Goal: Information Seeking & Learning: Learn about a topic

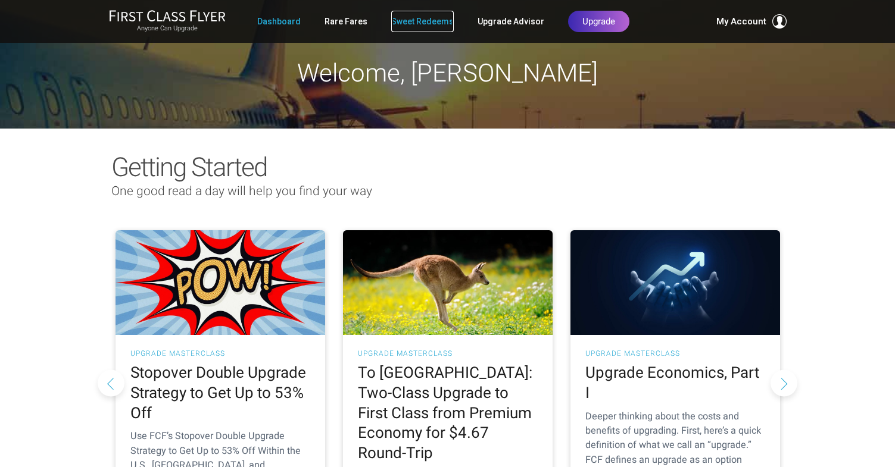
click at [418, 20] on link "Sweet Redeems" at bounding box center [422, 21] width 63 height 21
click at [411, 386] on h2 "To Australia: Two-Class Upgrade to First Class from Premium Economy for $4.67 R…" at bounding box center [448, 413] width 180 height 101
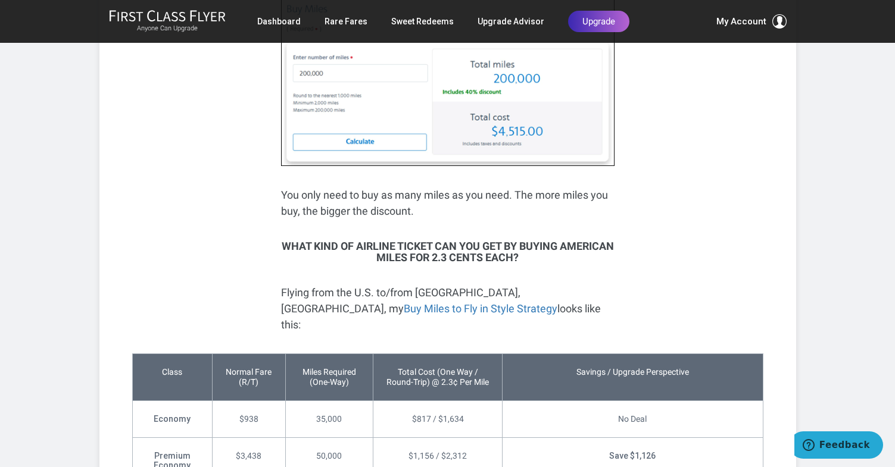
scroll to position [1785, 0]
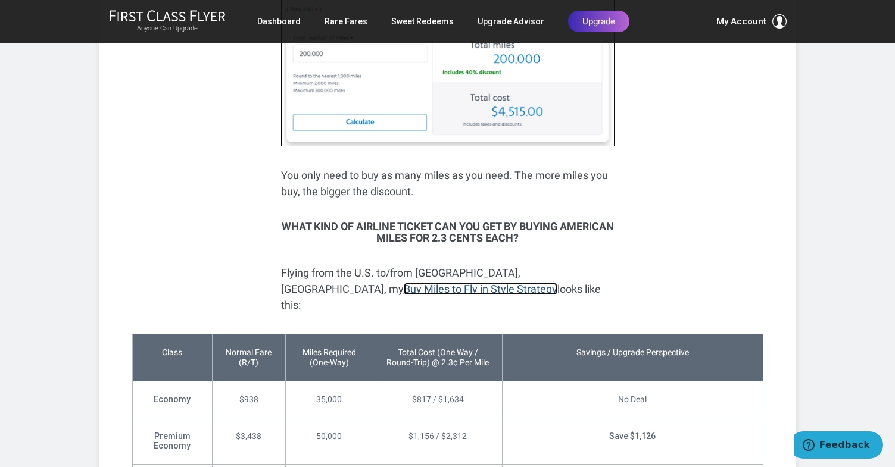
click at [551, 283] on link "Buy Miles to Fly in Style Strategy" at bounding box center [481, 289] width 154 height 13
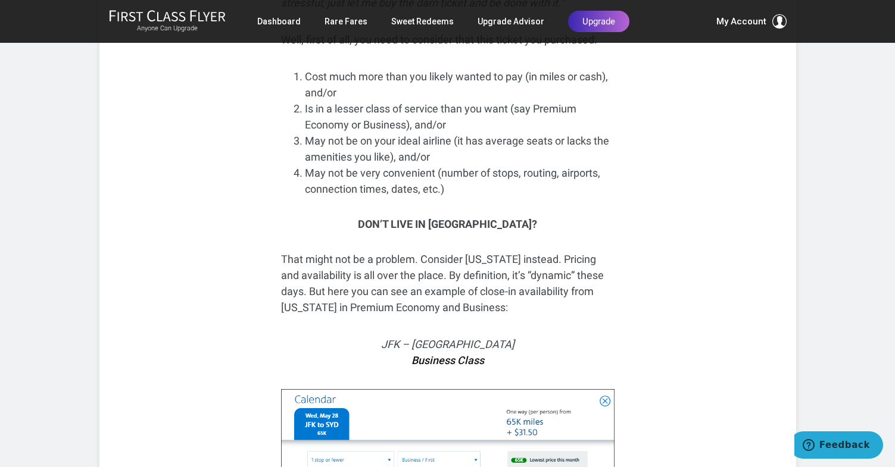
scroll to position [3101, 0]
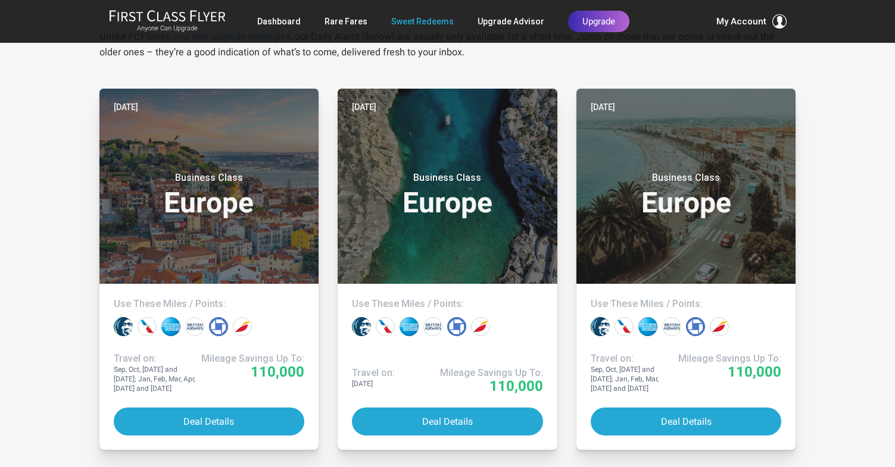
scroll to position [220, 0]
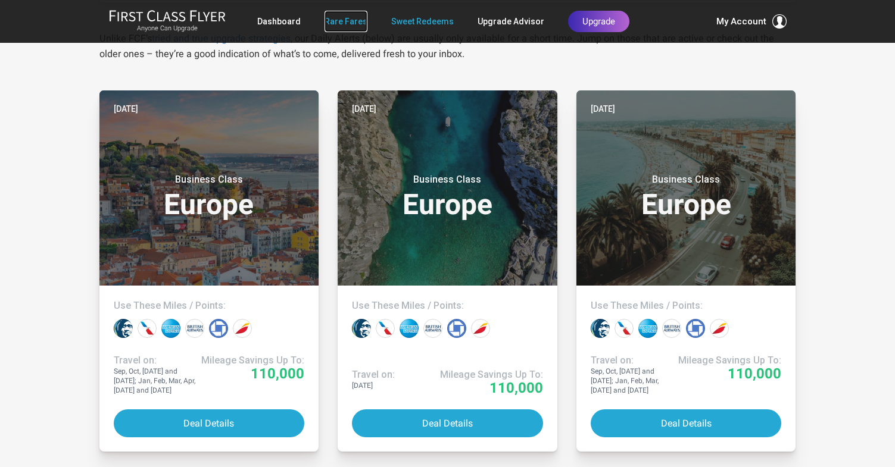
click at [352, 22] on link "Rare Fares" at bounding box center [345, 21] width 43 height 21
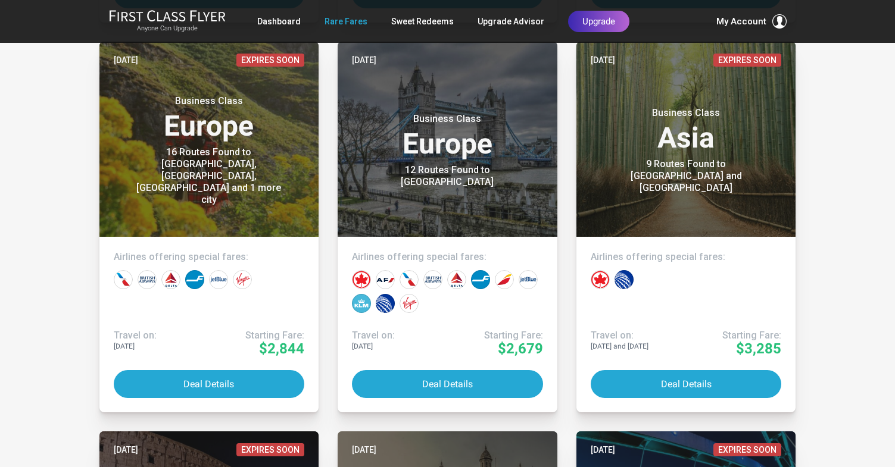
scroll to position [4478, 0]
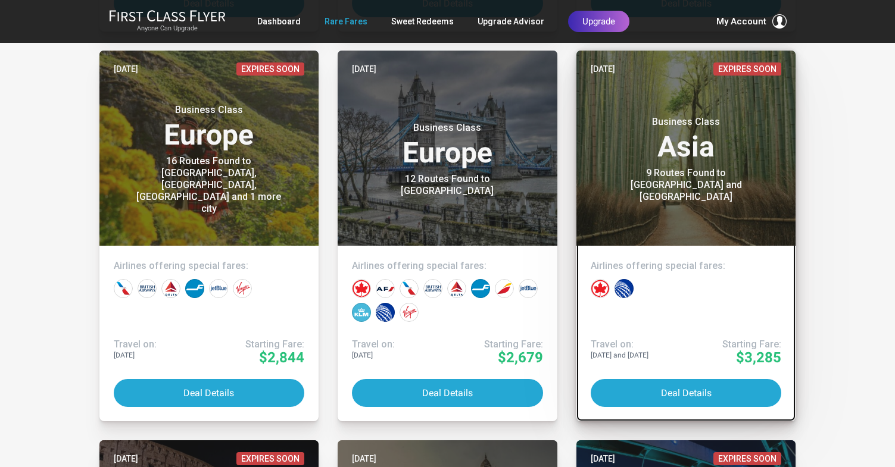
click at [651, 193] on div "9 Routes Found to Tokyo and Osaka" at bounding box center [685, 185] width 149 height 36
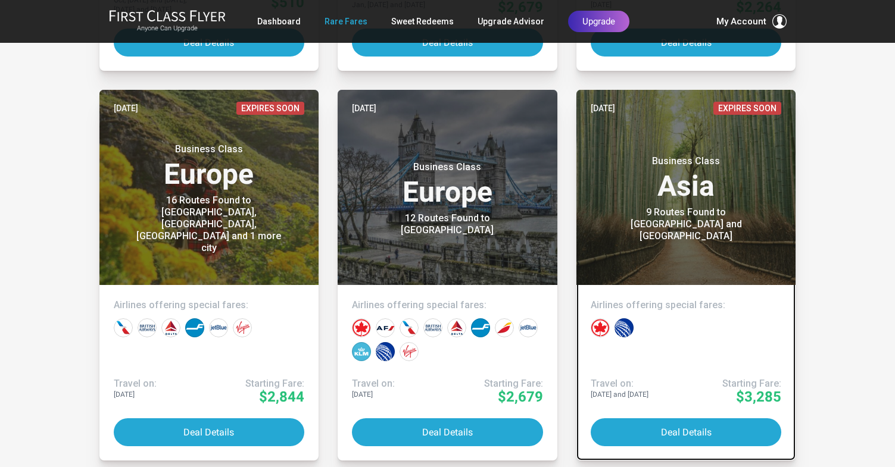
scroll to position [4319, 0]
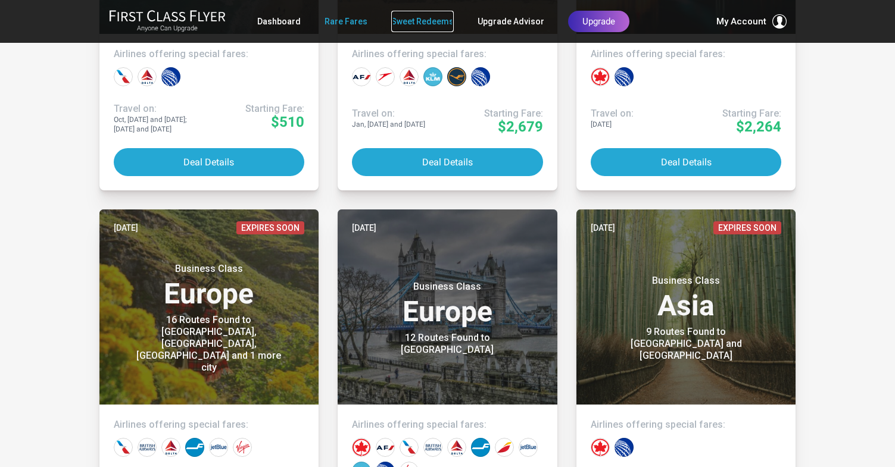
click at [438, 23] on link "Sweet Redeems" at bounding box center [422, 21] width 63 height 21
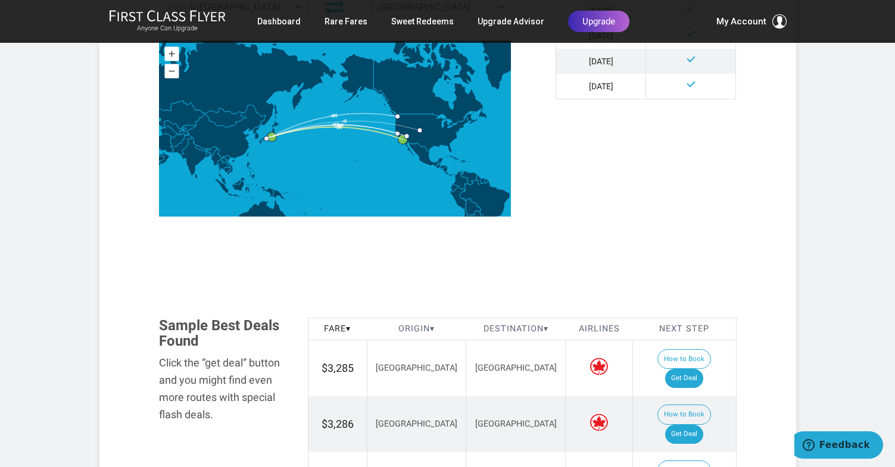
scroll to position [430, 0]
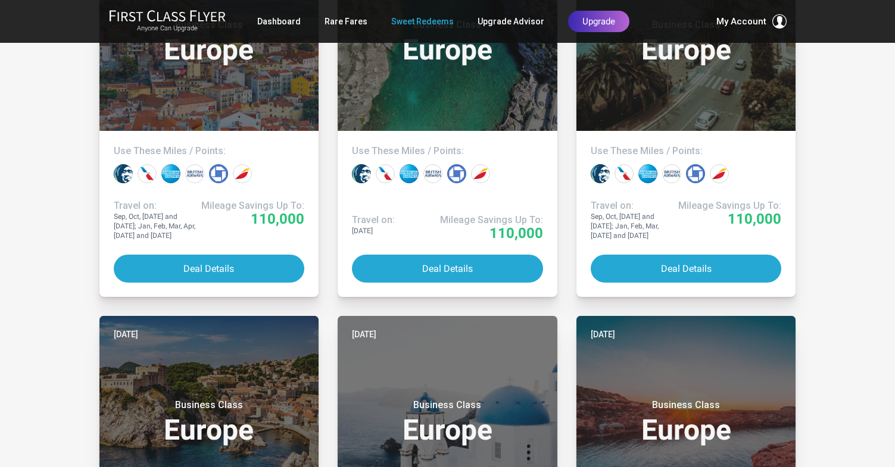
scroll to position [436, 0]
